Goal: Task Accomplishment & Management: Manage account settings

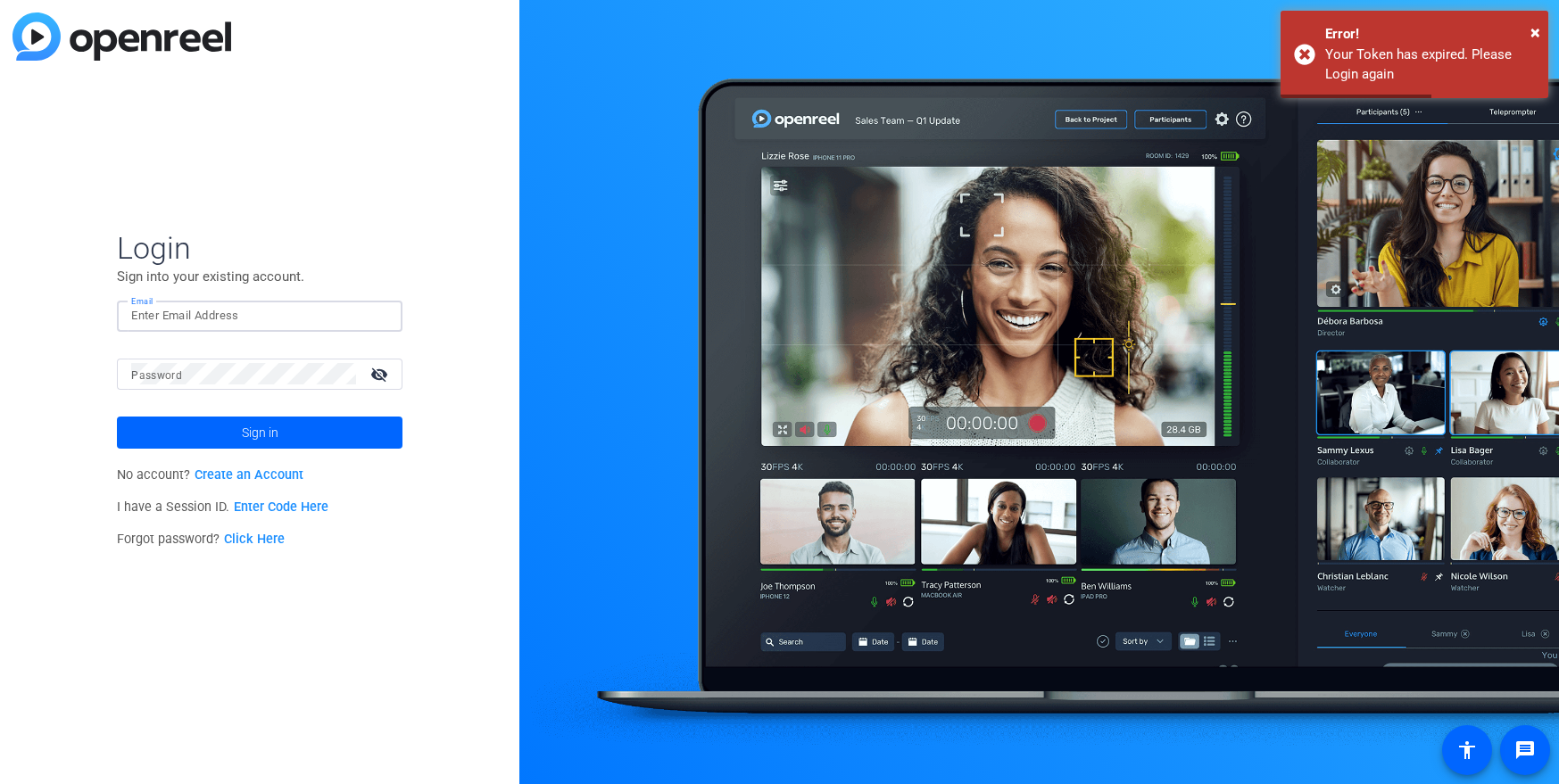
click at [179, 316] on input "Email" at bounding box center [259, 315] width 257 height 21
type input "[PERSON_NAME][EMAIL_ADDRESS][PERSON_NAME][DOMAIN_NAME]"
click at [174, 369] on mat-label "Password" at bounding box center [156, 375] width 51 height 12
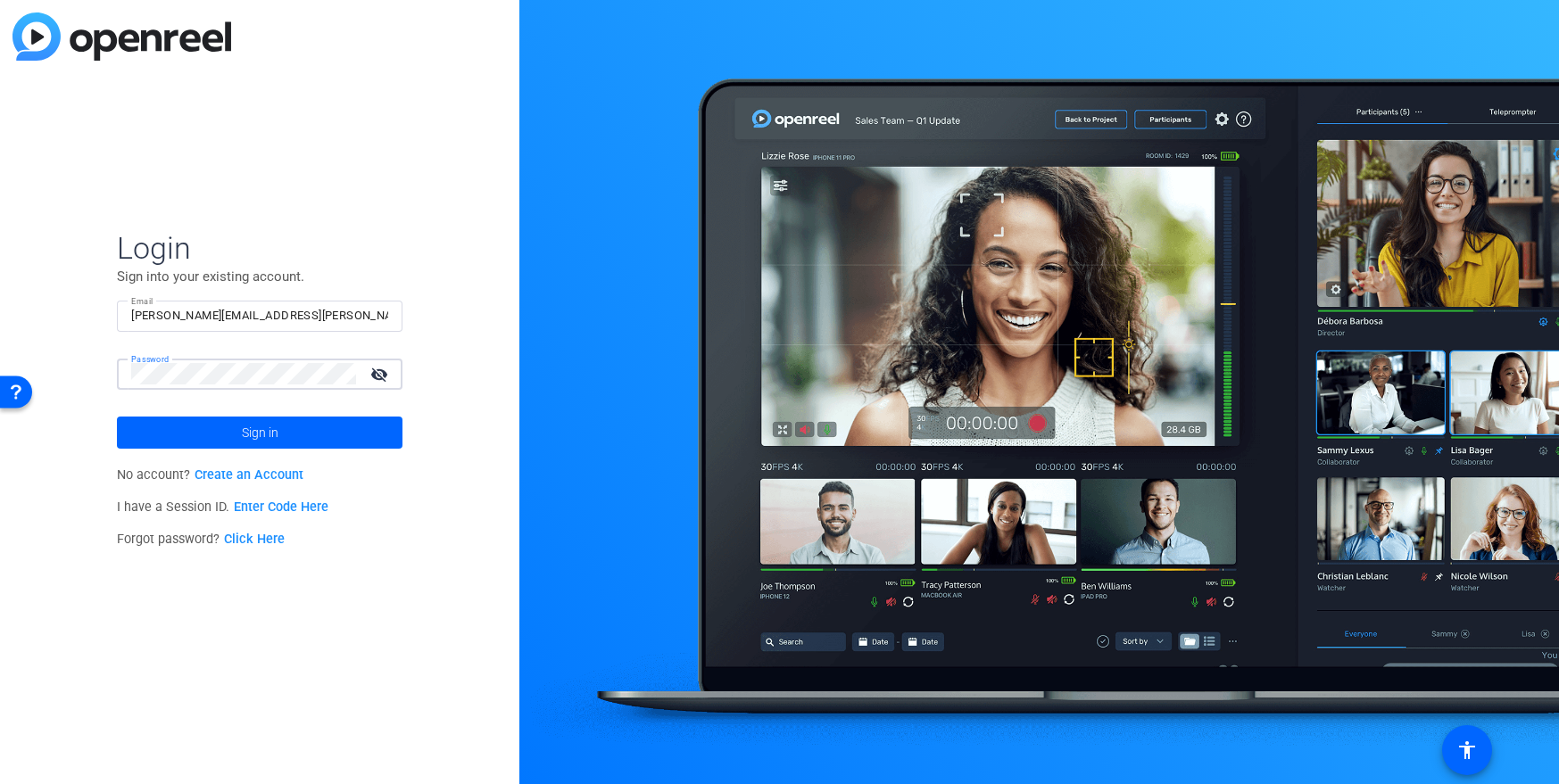
click at [117, 417] on button "Sign in" at bounding box center [260, 432] width 286 height 32
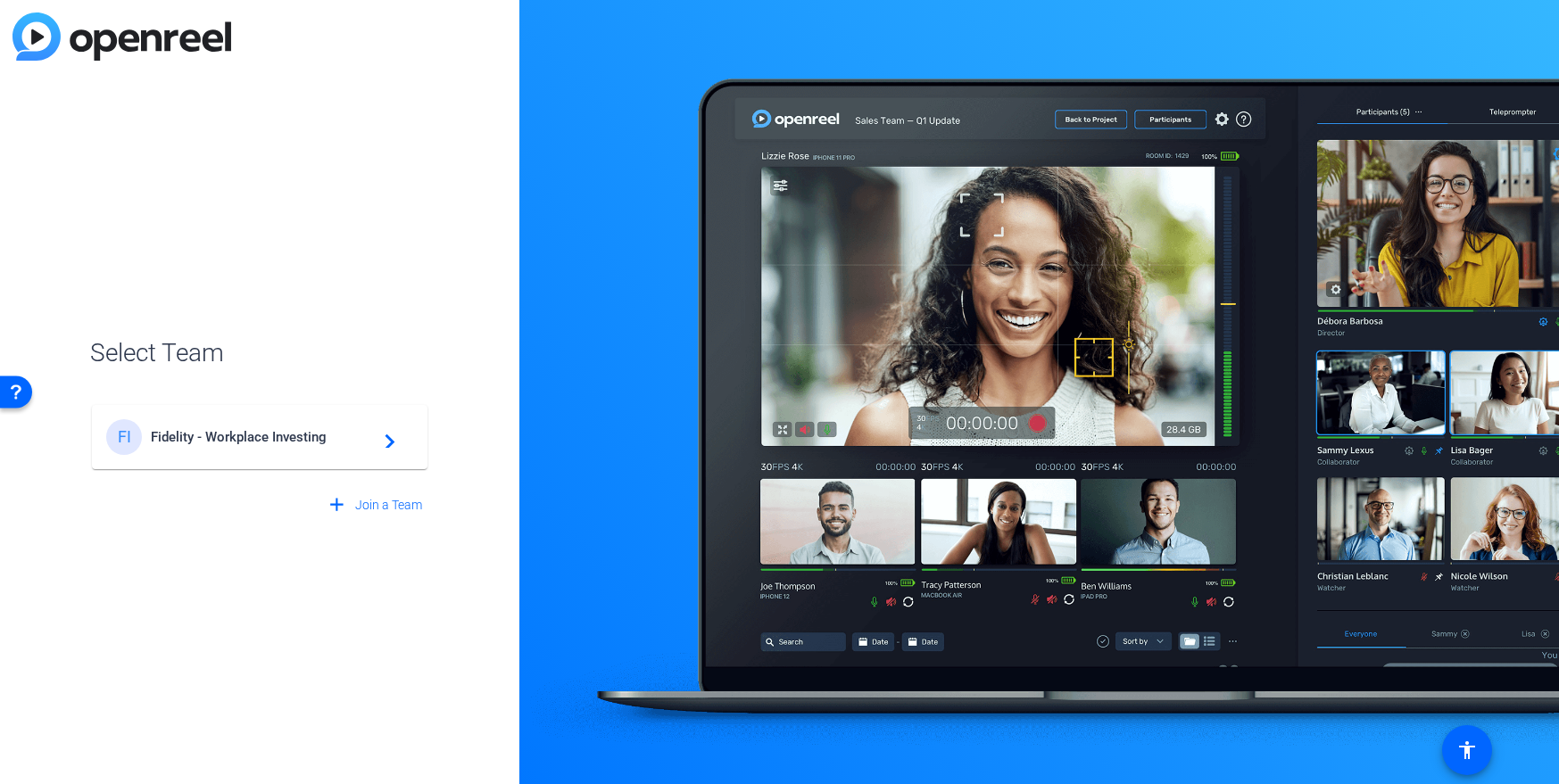
click at [197, 443] on span "Fidelity - Workplace Investing" at bounding box center [263, 437] width 223 height 16
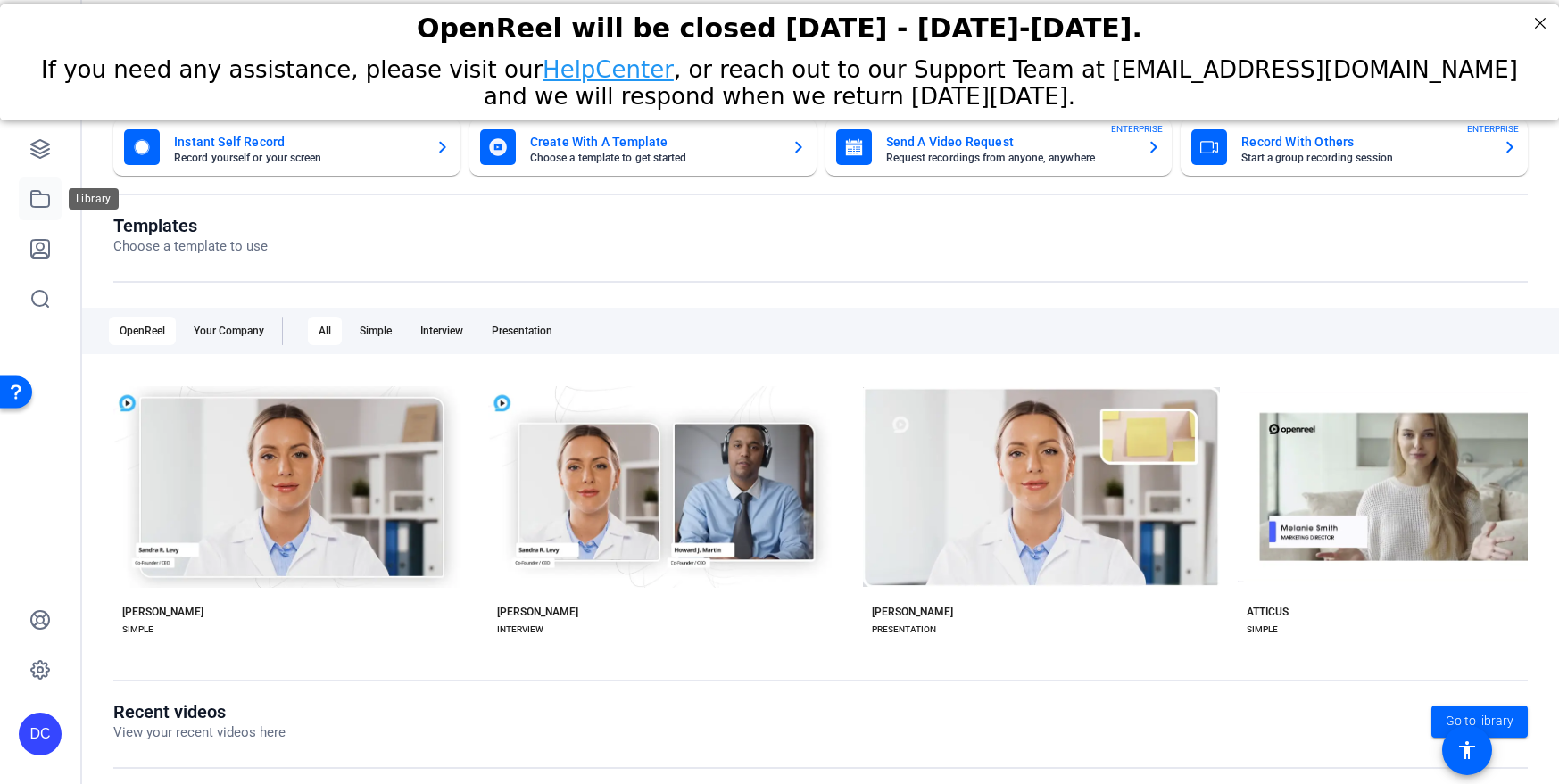
click at [34, 198] on icon at bounding box center [40, 199] width 21 height 21
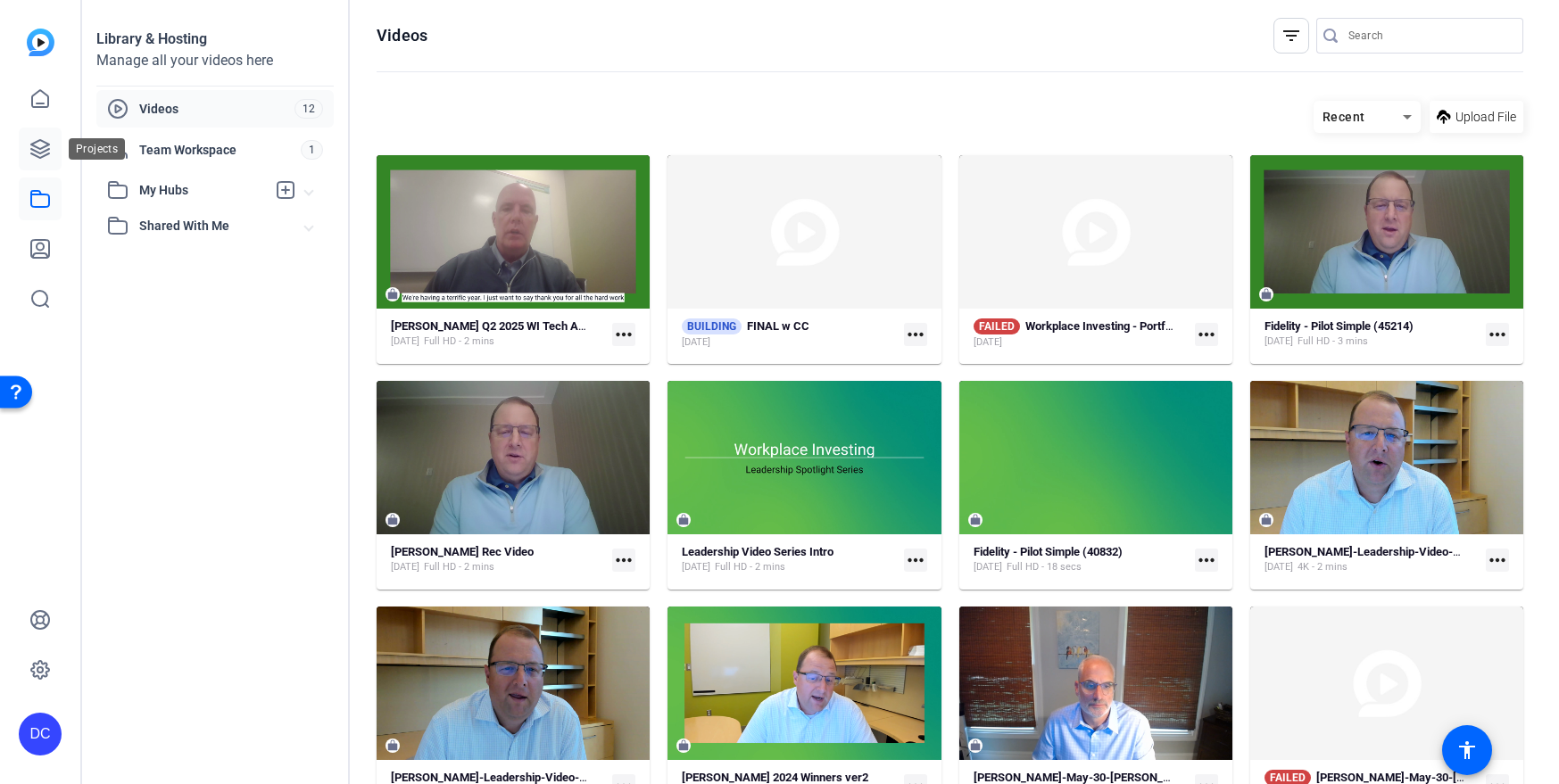
click at [41, 147] on icon at bounding box center [40, 148] width 21 height 21
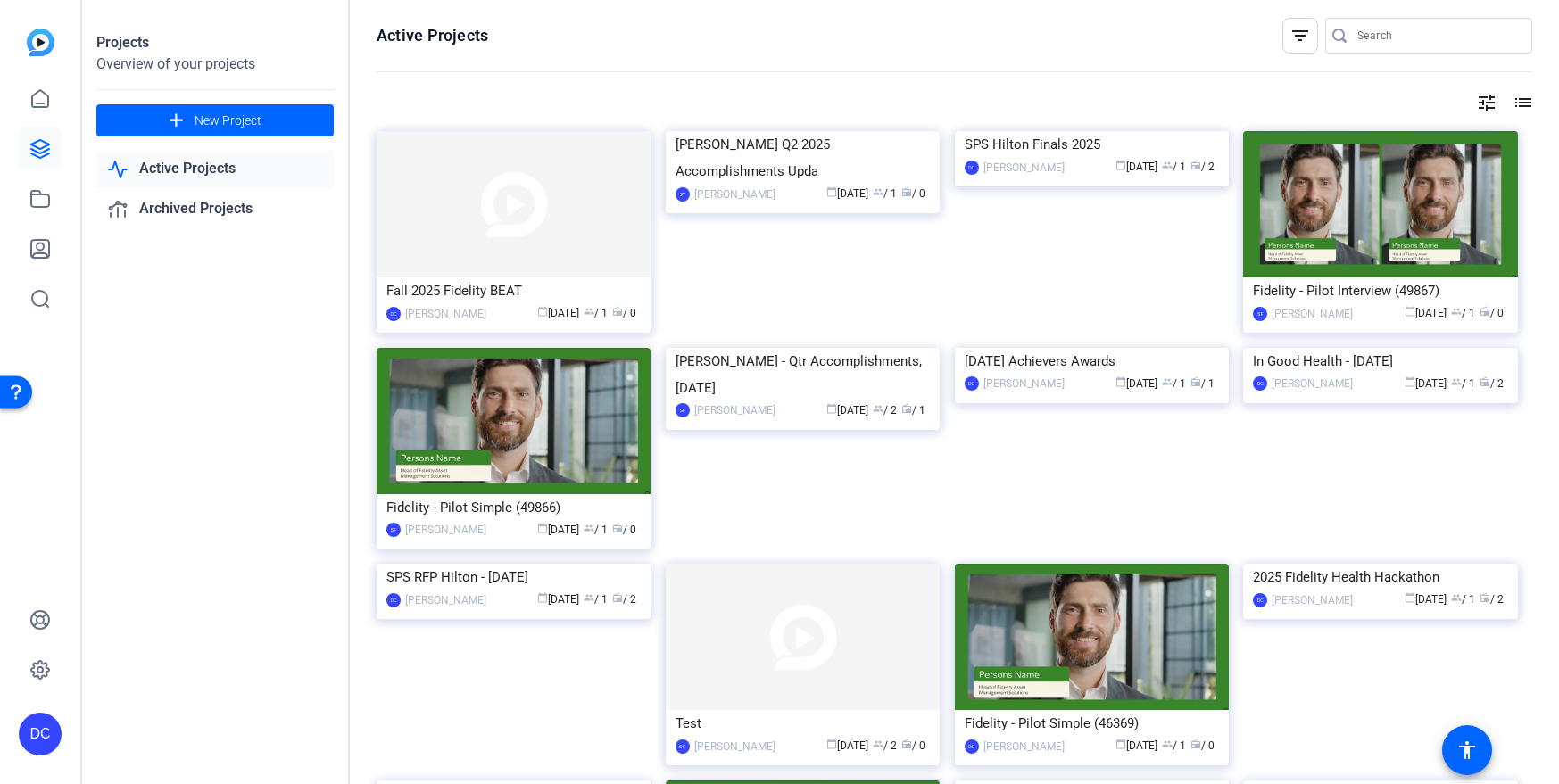
click at [1540, 53] on div "Active Projects filter_list tune list Fall 2025 Fidelity BEAT DC [PERSON_NAME] …" at bounding box center [954, 392] width 1209 height 784
click at [46, 508] on div "DC" at bounding box center [40, 392] width 81 height 784
